Goal: Task Accomplishment & Management: Complete application form

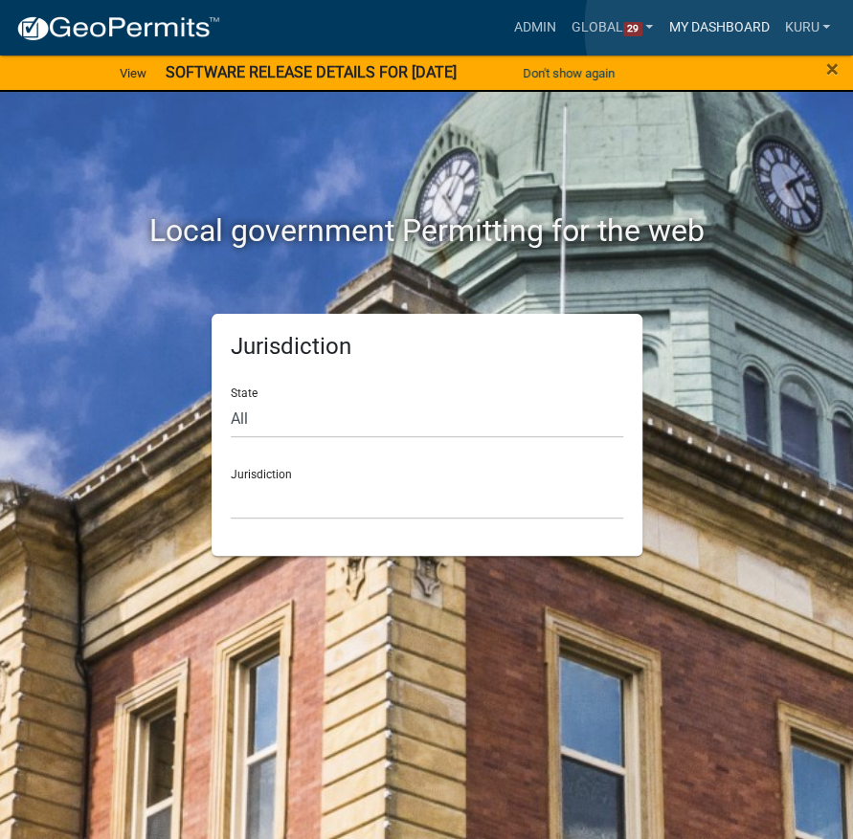
click at [729, 28] on link "My Dashboard" at bounding box center [718, 28] width 116 height 36
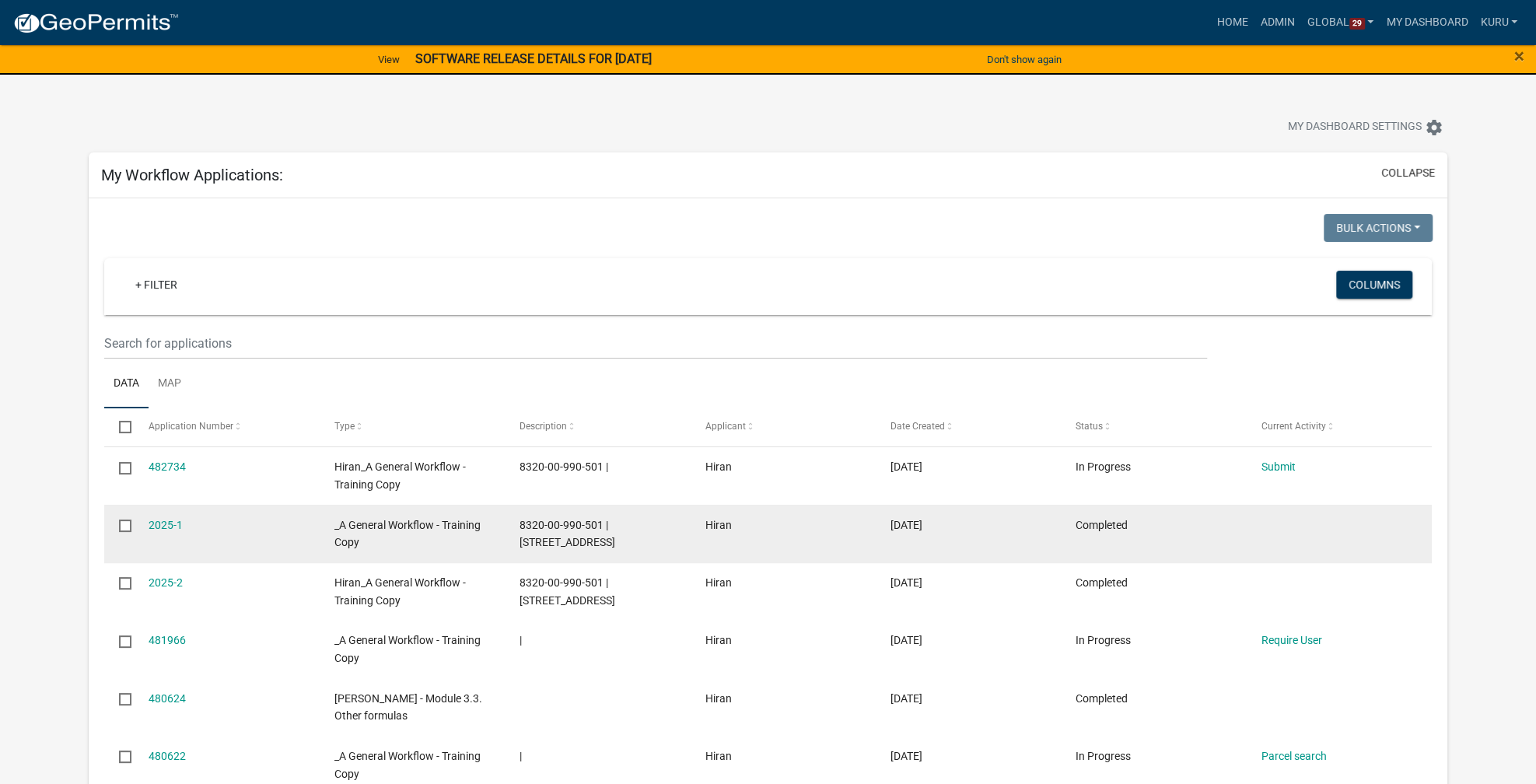
click at [691, 511] on datatable-body-cell "Hiran" at bounding box center [783, 533] width 185 height 58
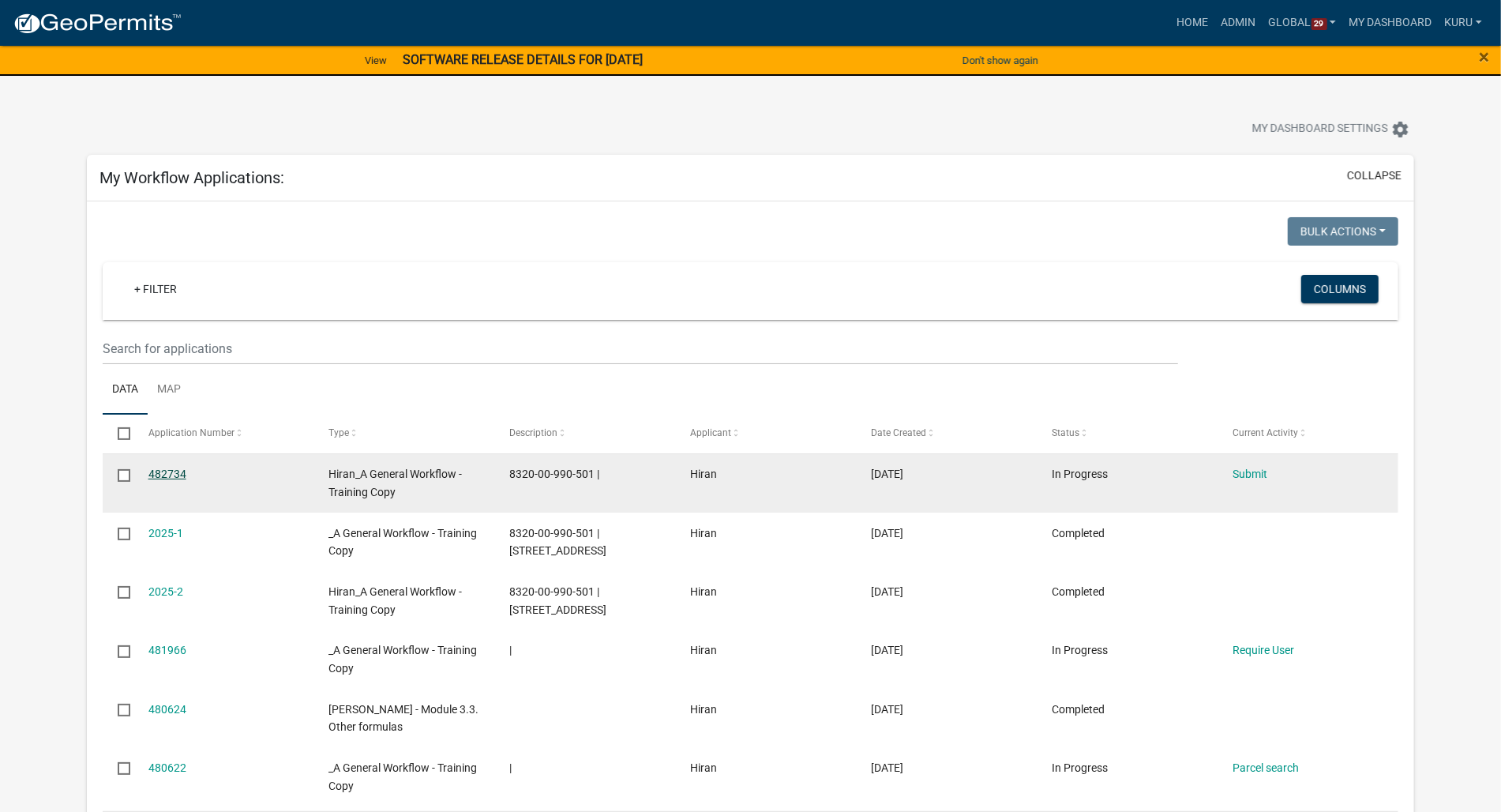
click at [164, 475] on link "482734" at bounding box center [168, 473] width 38 height 12
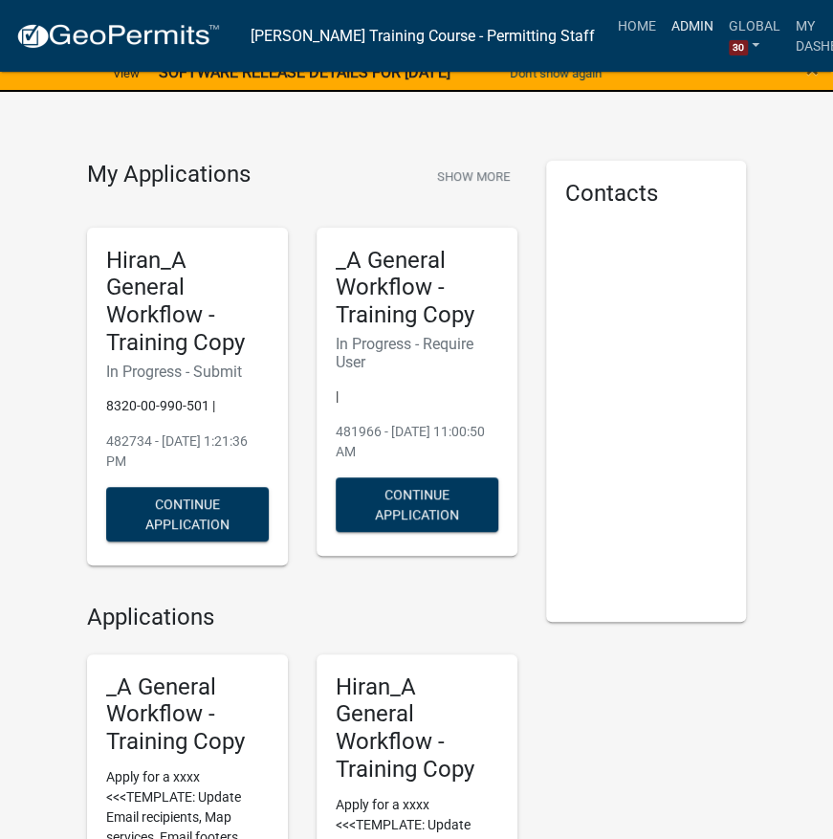
click at [664, 28] on link "Admin" at bounding box center [692, 26] width 57 height 36
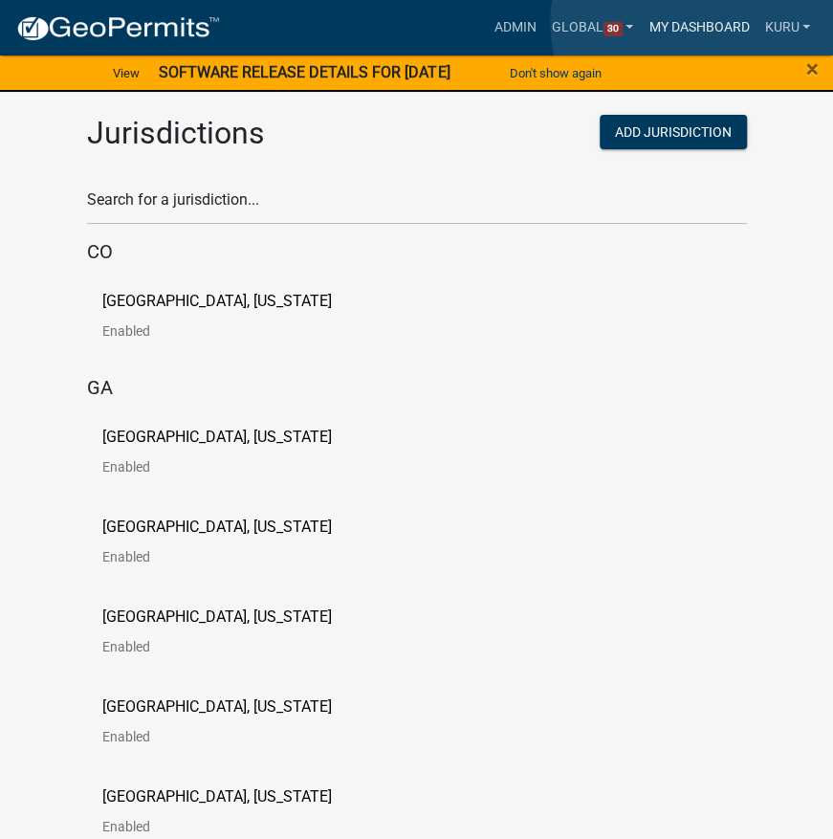
click at [697, 22] on link "My Dashboard" at bounding box center [699, 28] width 116 height 36
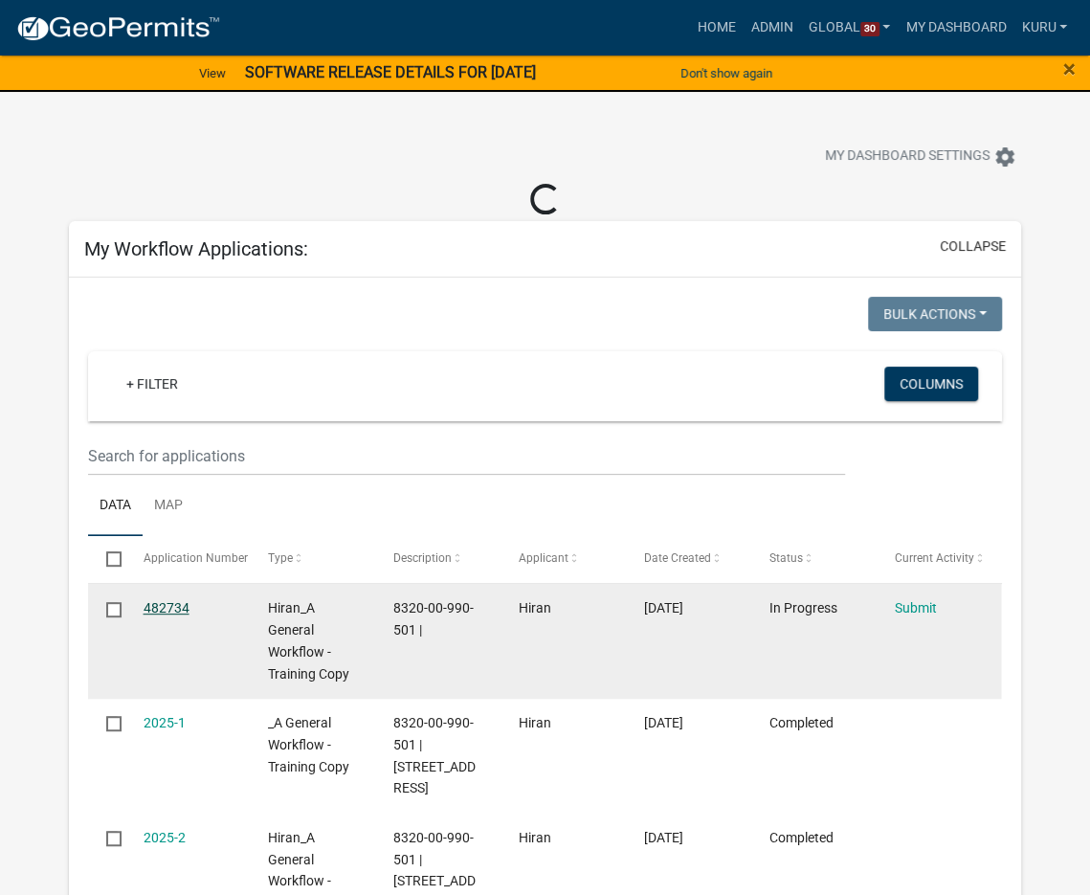
click at [151, 602] on link "482734" at bounding box center [167, 607] width 46 height 15
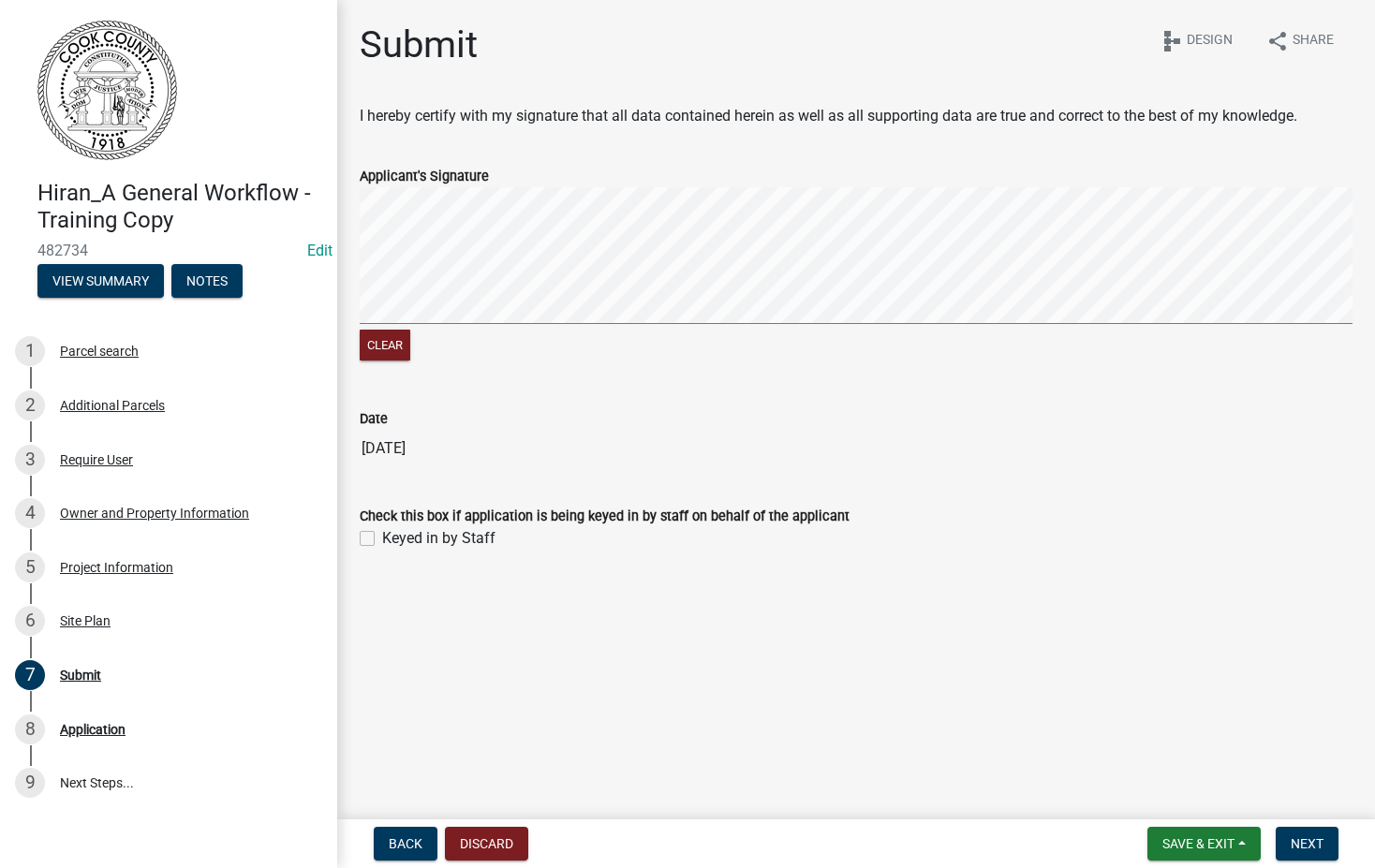
click at [574, 333] on div "Clear" at bounding box center [855, 347] width 992 height 35
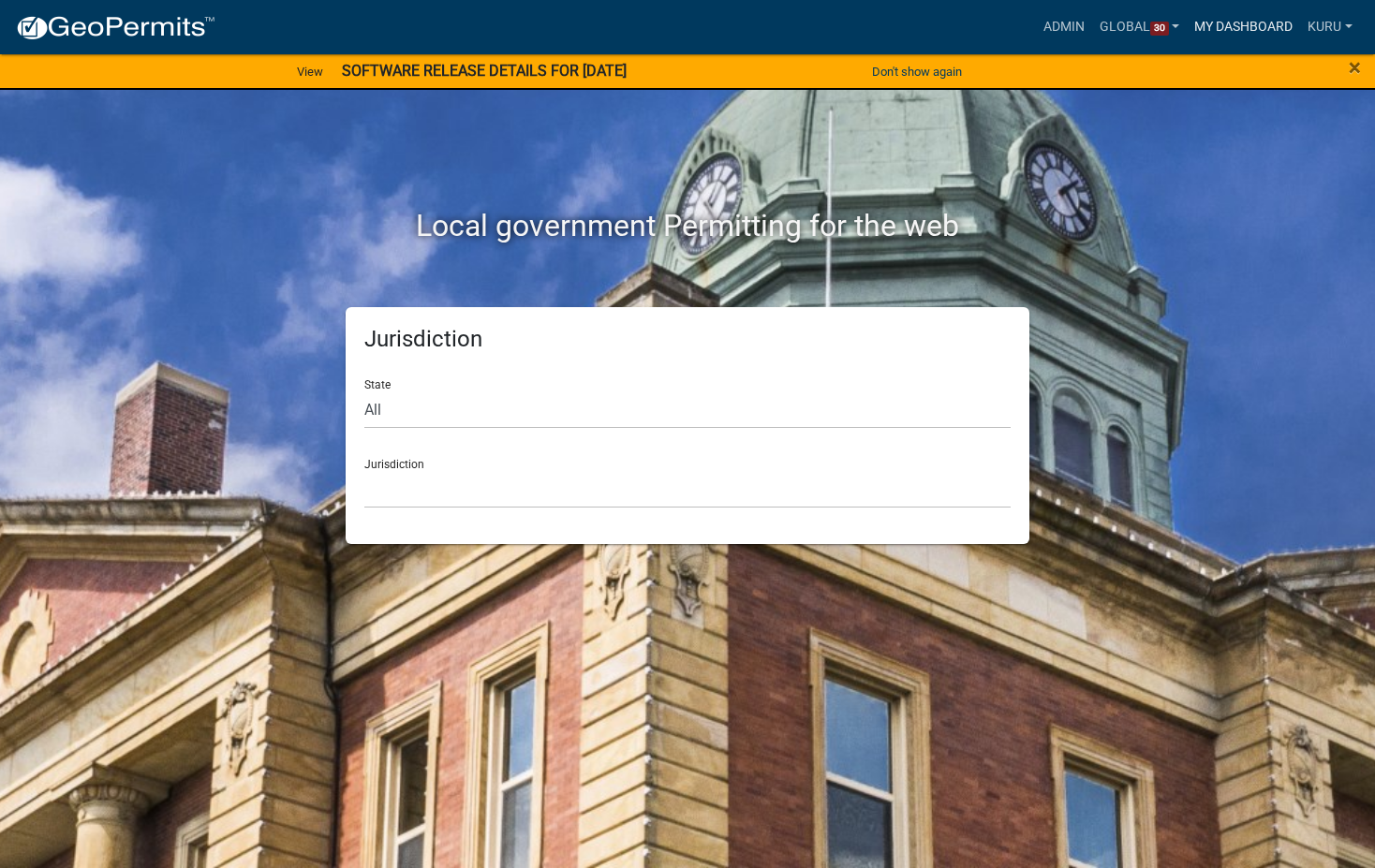
click at [1242, 27] on link "My Dashboard" at bounding box center [1243, 27] width 114 height 35
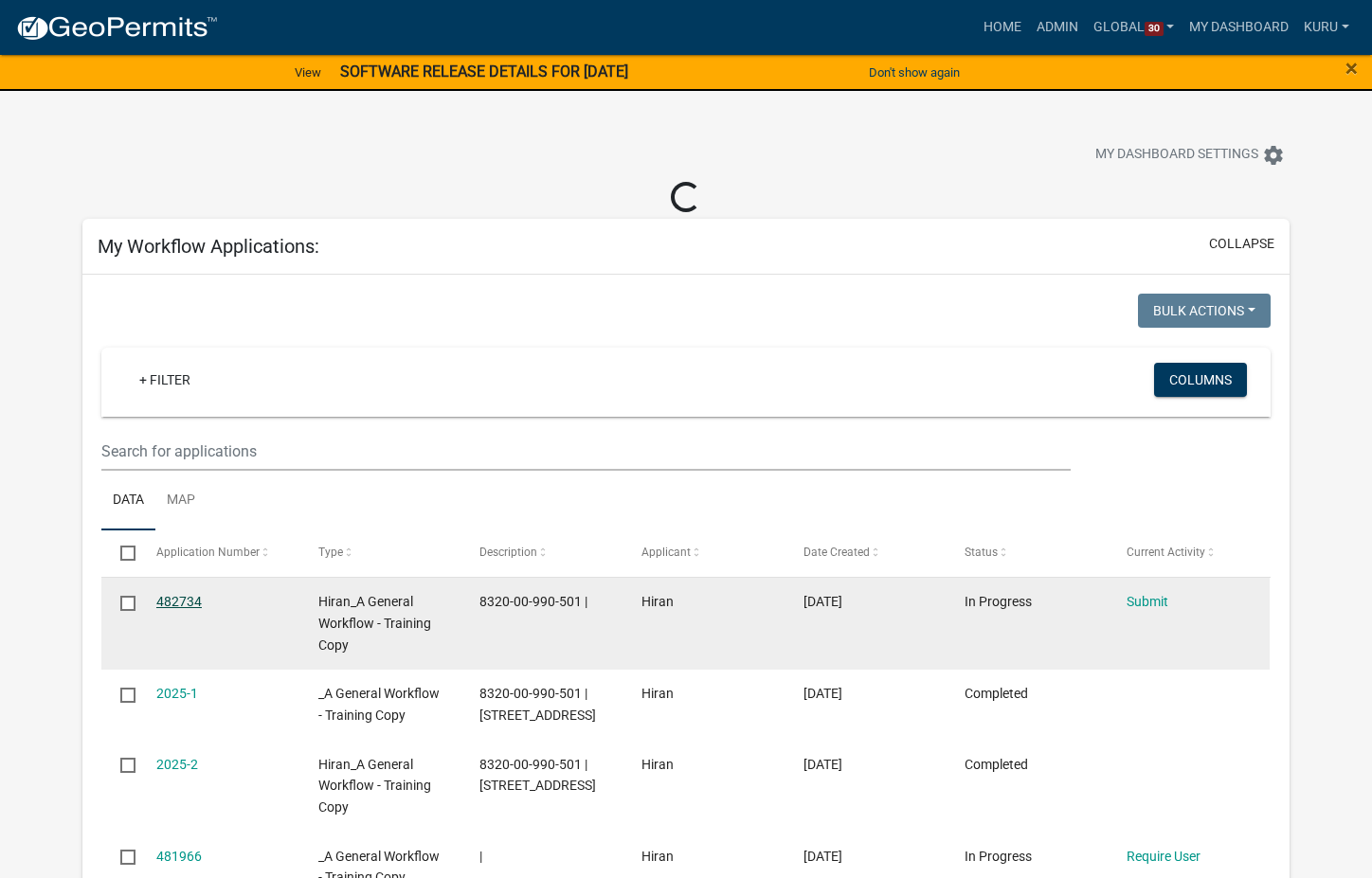
click at [177, 605] on link "482734" at bounding box center [179, 601] width 46 height 15
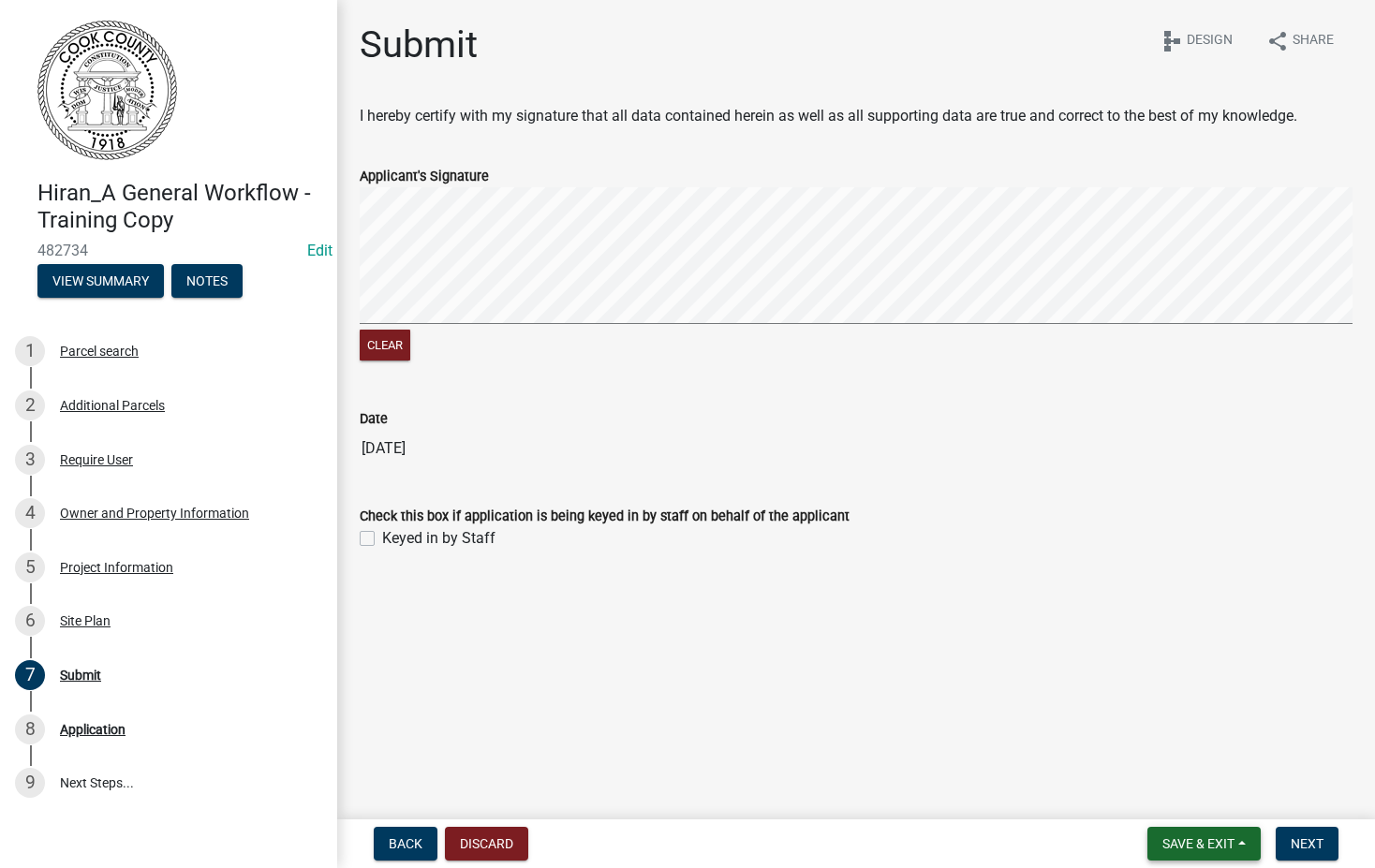
click at [1178, 841] on span "Save & Exit" at bounding box center [1199, 844] width 72 height 15
click at [1160, 794] on button "Save & Exit" at bounding box center [1185, 795] width 150 height 45
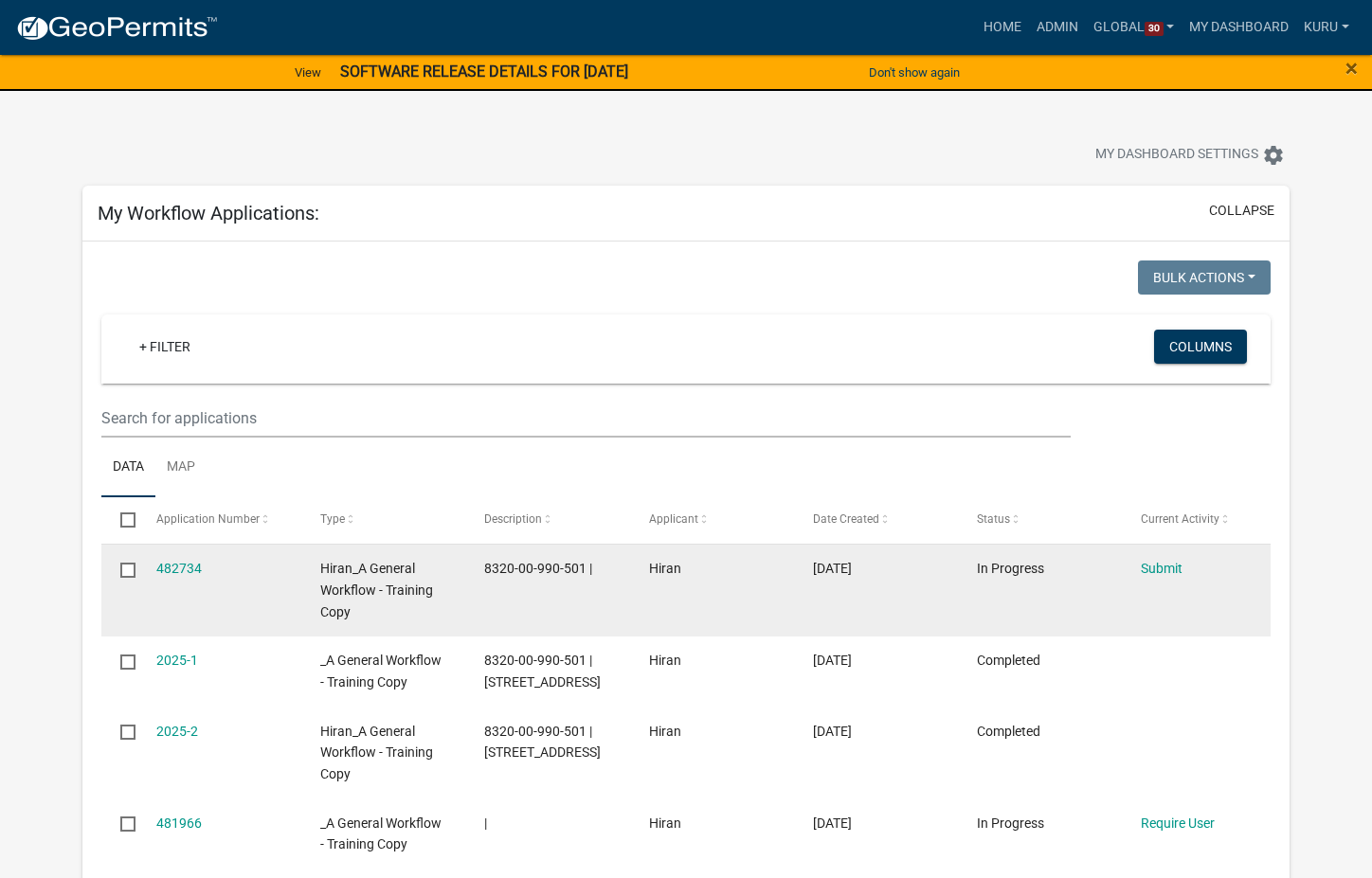
click at [138, 571] on label at bounding box center [135, 569] width 28 height 15
click at [133, 571] on input "checkbox" at bounding box center [127, 568] width 12 height 12
checkbox input "true"
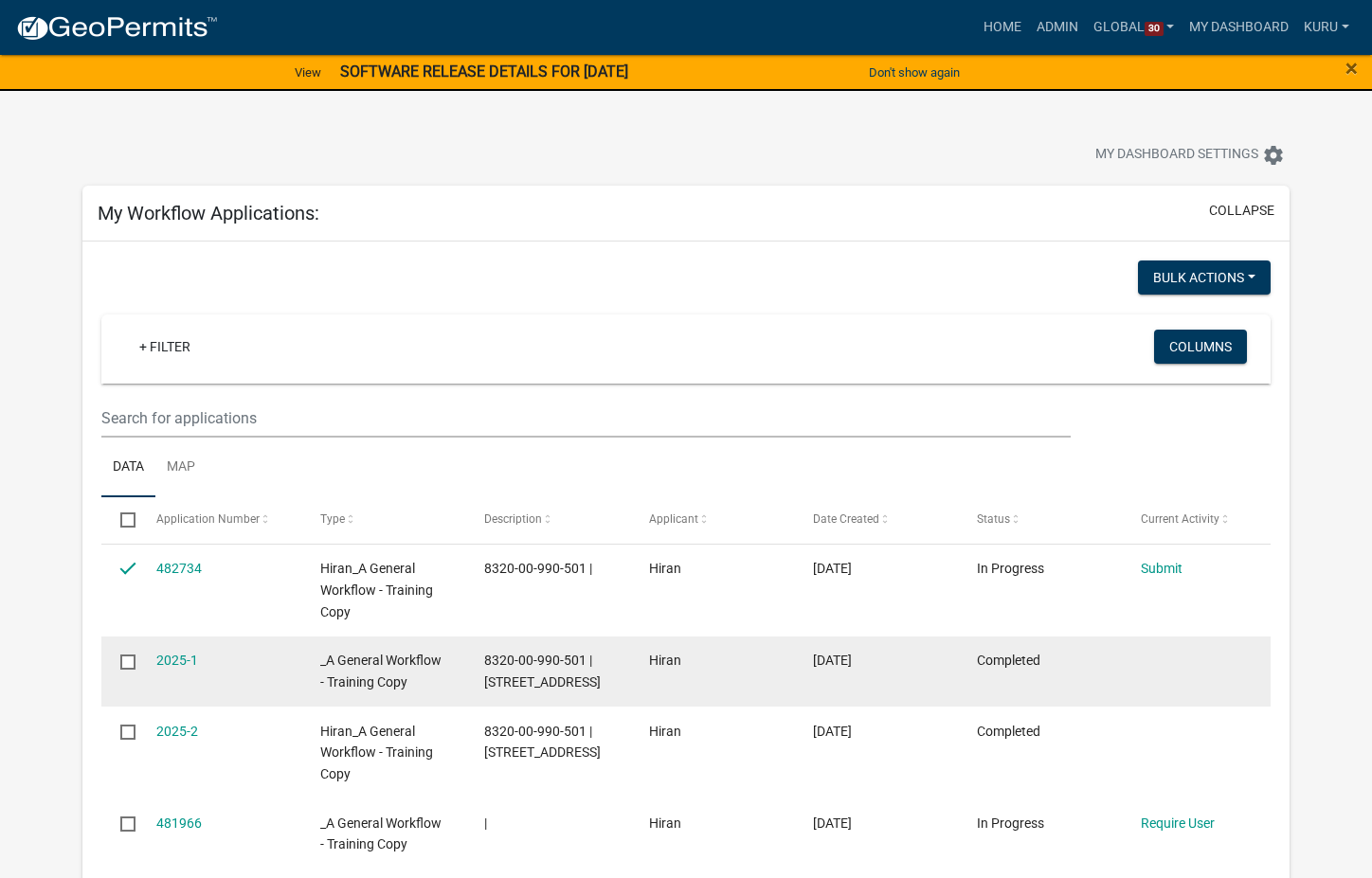
click at [128, 662] on input "checkbox" at bounding box center [127, 660] width 12 height 12
checkbox input "true"
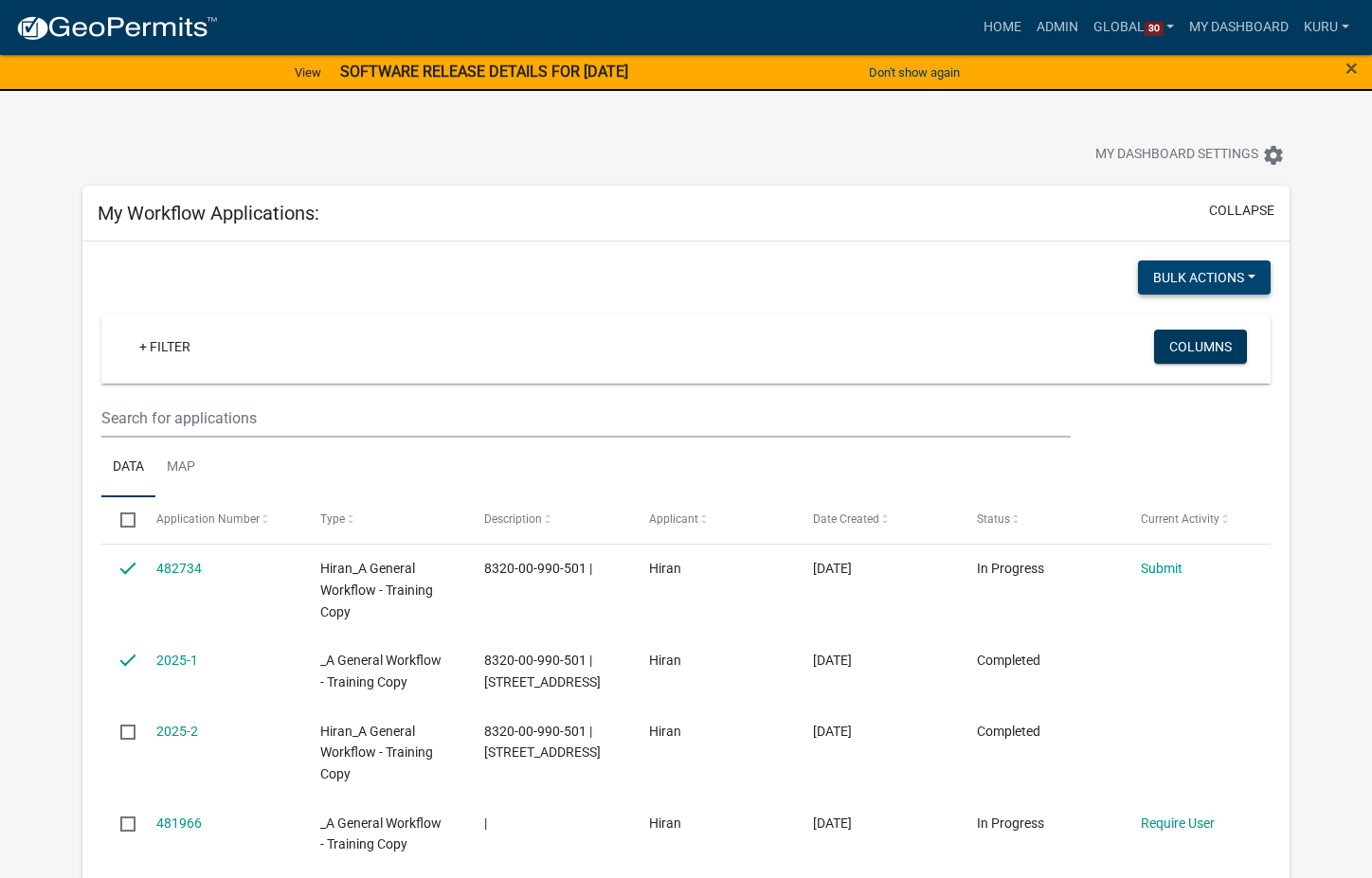
click at [1249, 276] on button "Bulk Actions" at bounding box center [1204, 277] width 133 height 34
click at [884, 148] on div "My Dashboard Settings settings" at bounding box center [1046, 157] width 515 height 42
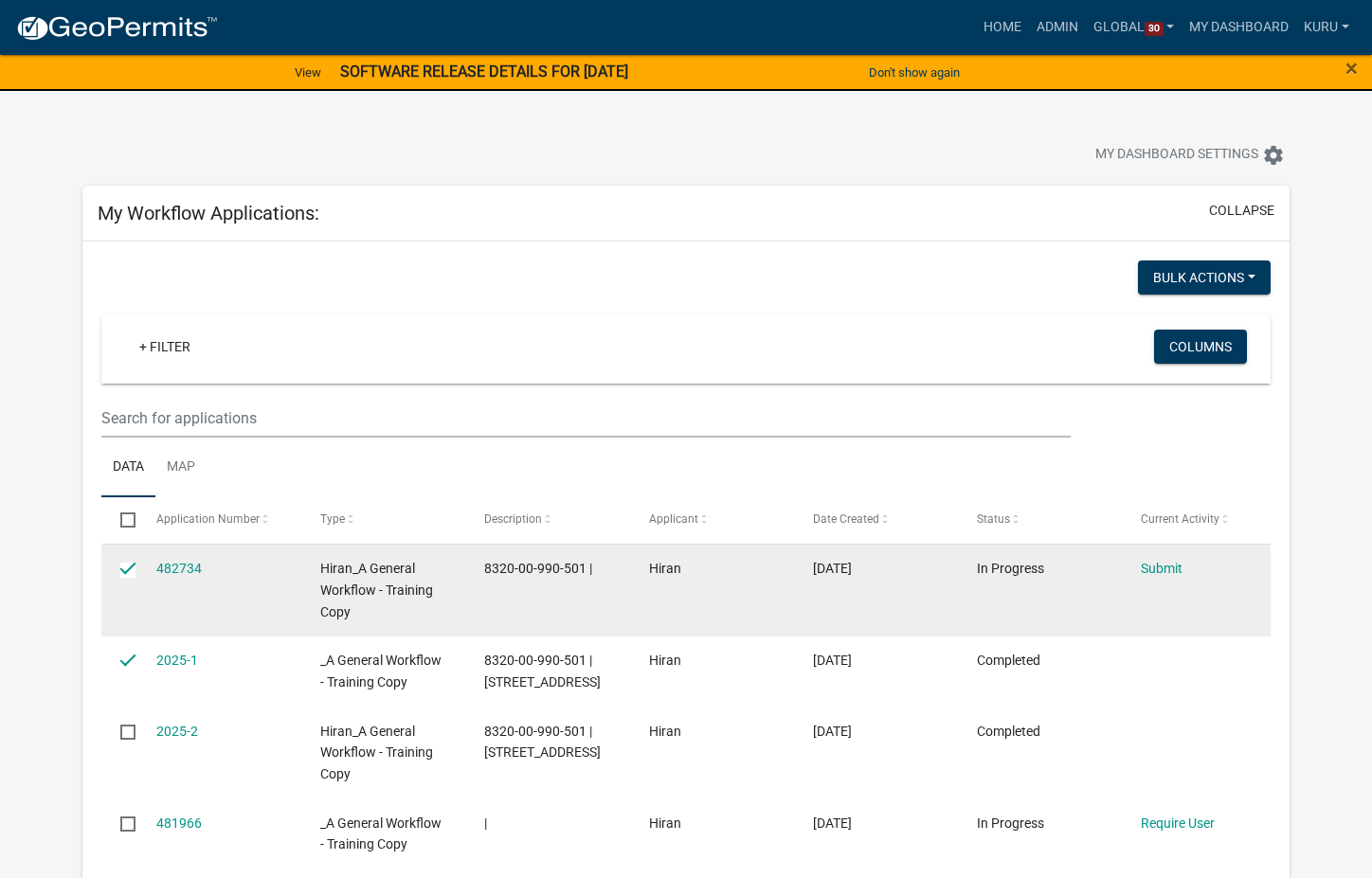
click at [131, 566] on input "checkbox" at bounding box center [127, 568] width 12 height 12
checkbox input "false"
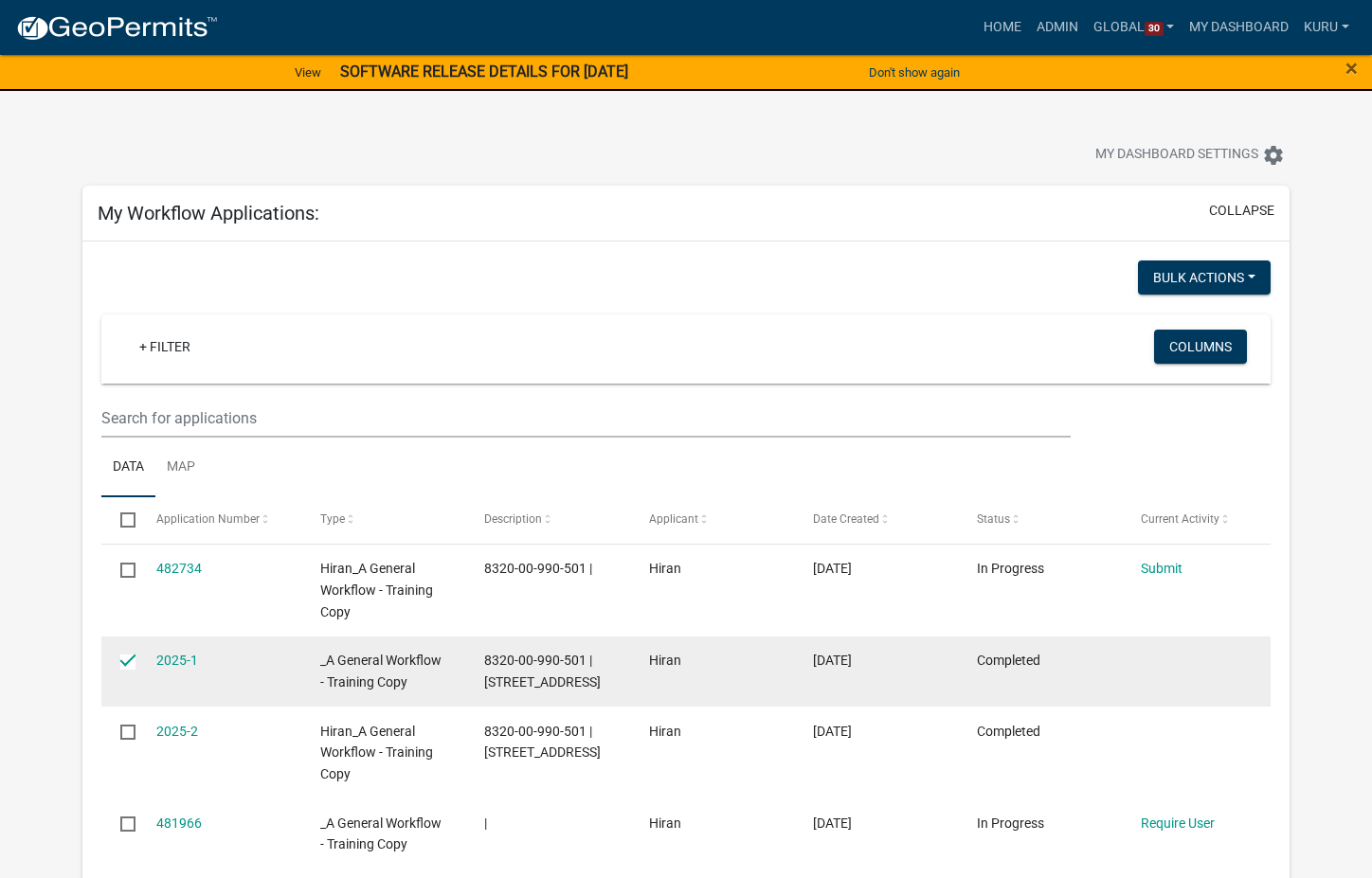
click at [132, 662] on input "checkbox" at bounding box center [127, 660] width 12 height 12
checkbox input "false"
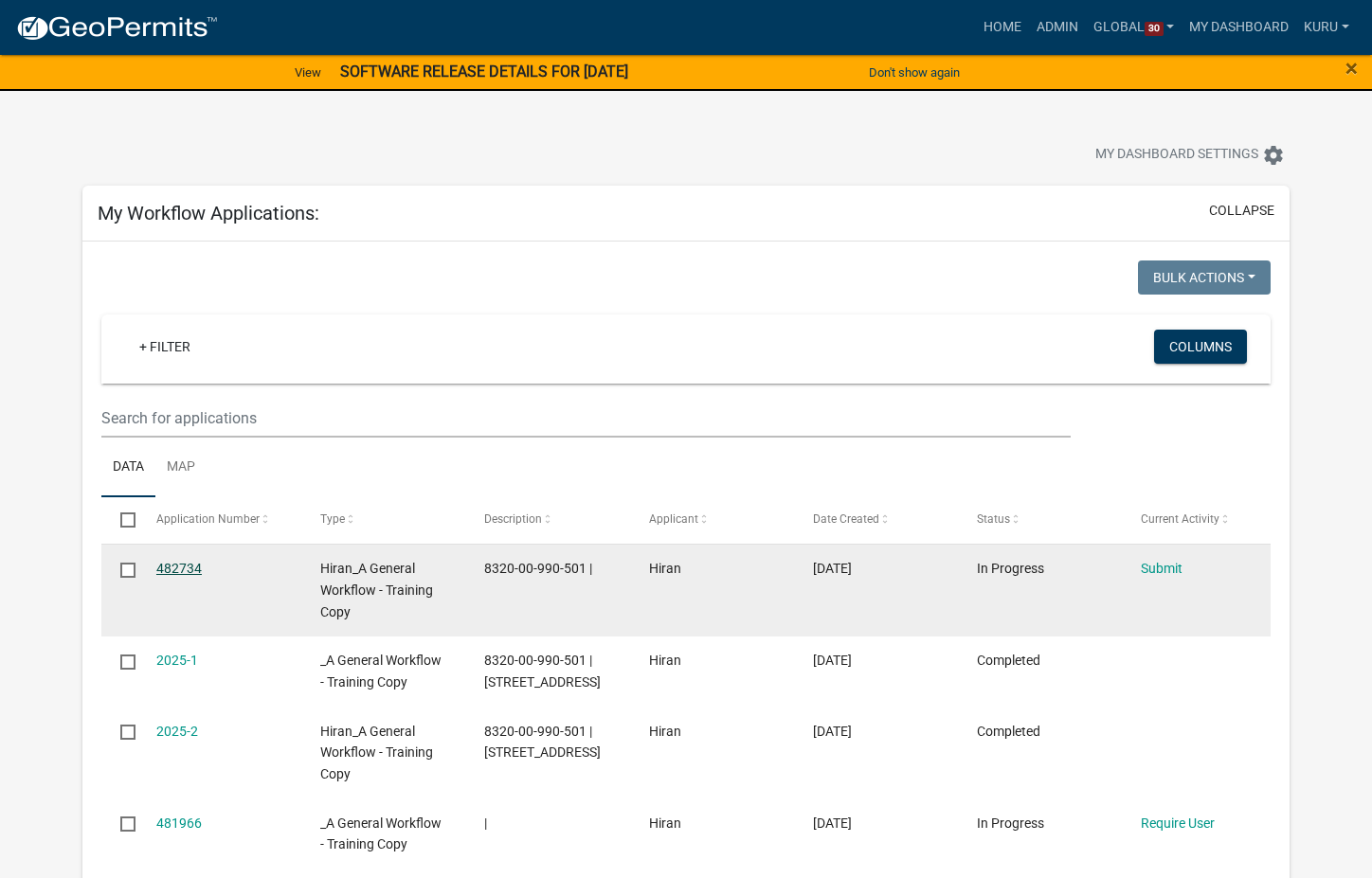
click at [174, 572] on link "482734" at bounding box center [179, 567] width 46 height 15
